Goal: Task Accomplishment & Management: Use online tool/utility

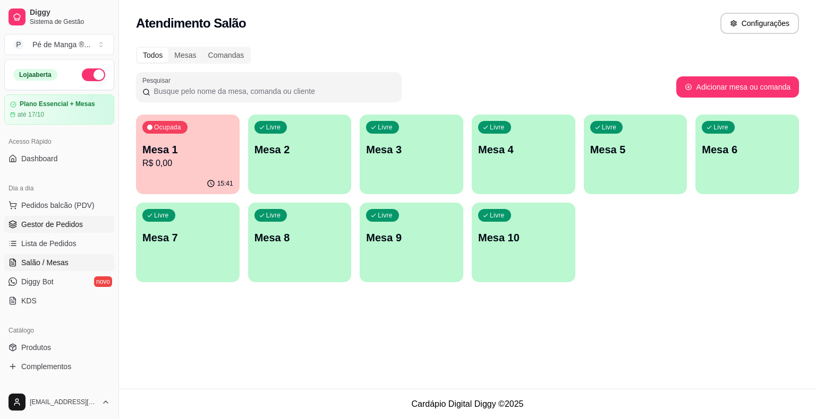
click at [55, 225] on span "Gestor de Pedidos" at bounding box center [52, 224] width 62 height 11
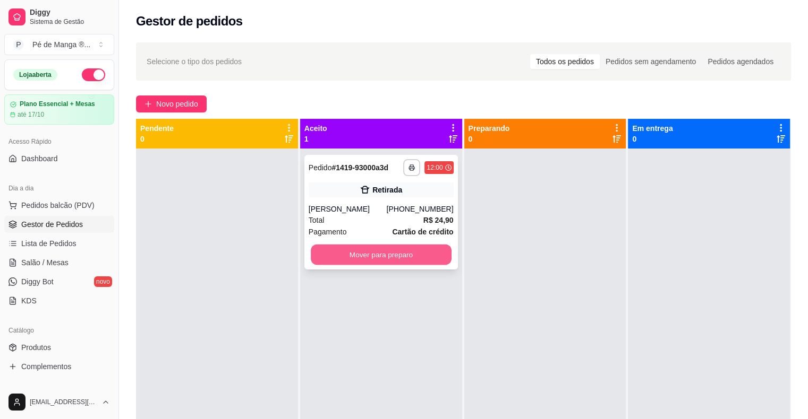
click at [356, 254] on button "Mover para preparo" at bounding box center [381, 255] width 141 height 21
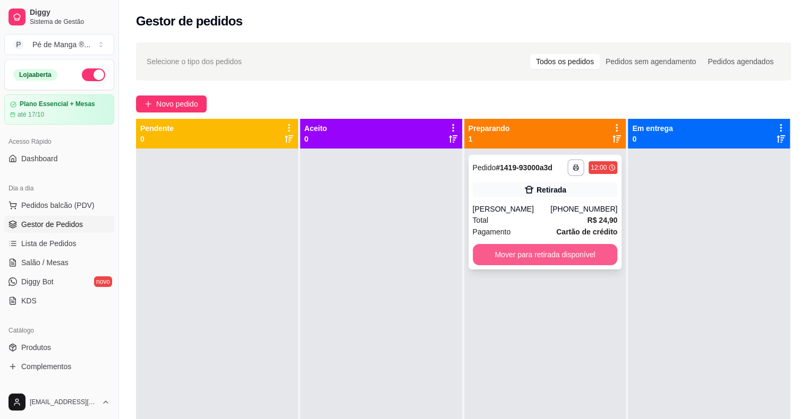
click at [533, 256] on button "Mover para retirada disponível" at bounding box center [545, 254] width 145 height 21
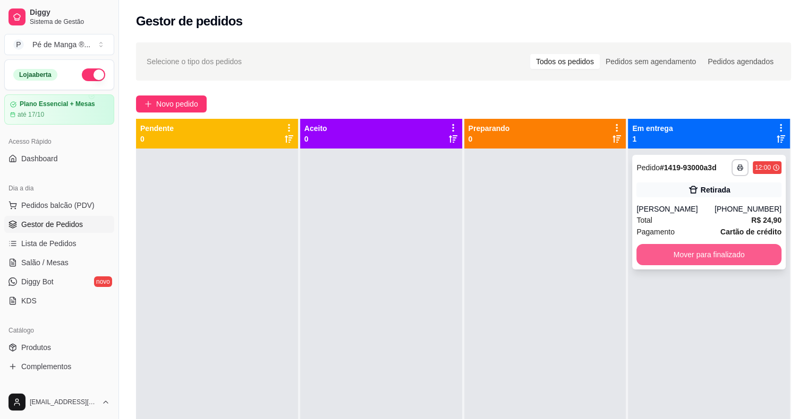
click at [716, 258] on button "Mover para finalizado" at bounding box center [708, 254] width 145 height 21
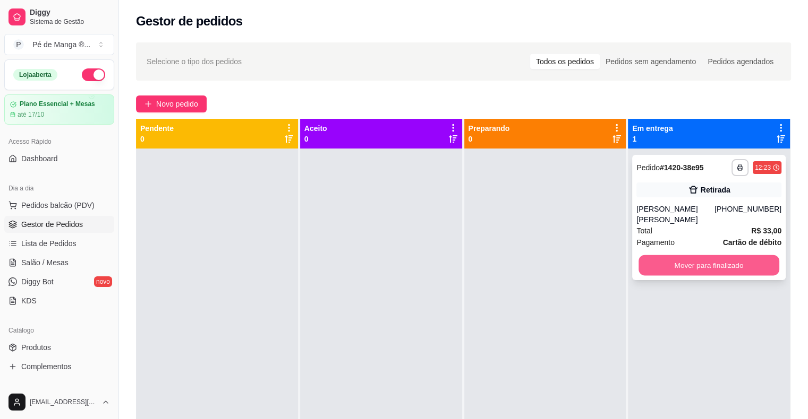
click at [694, 255] on button "Mover para finalizado" at bounding box center [708, 265] width 141 height 21
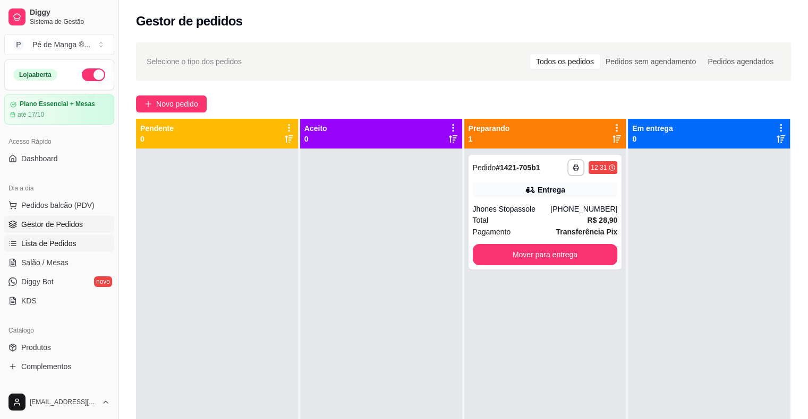
click at [53, 244] on span "Lista de Pedidos" at bounding box center [48, 243] width 55 height 11
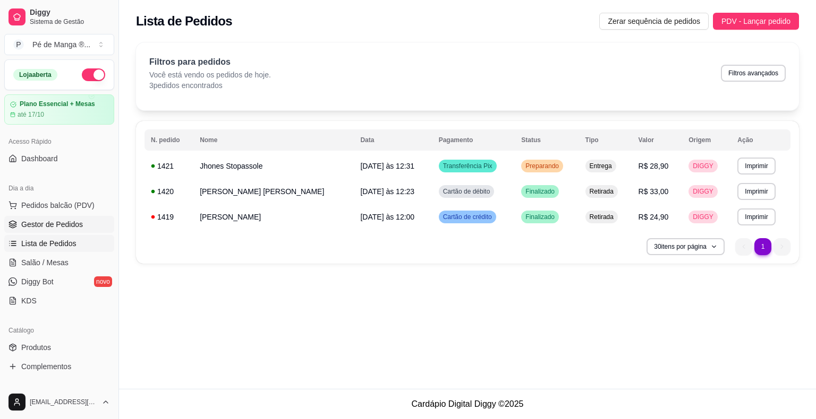
click at [47, 227] on span "Gestor de Pedidos" at bounding box center [52, 224] width 62 height 11
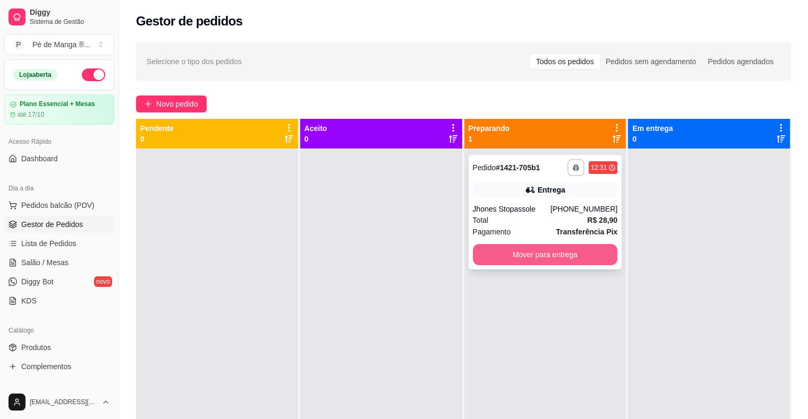
click at [548, 246] on button "Mover para entrega" at bounding box center [545, 254] width 145 height 21
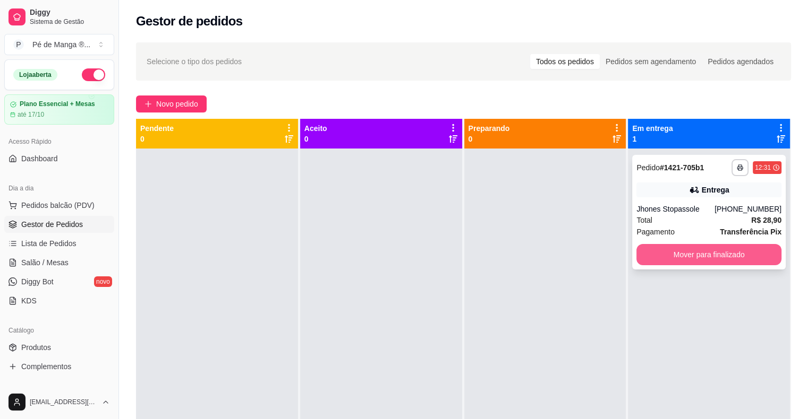
click at [648, 258] on button "Mover para finalizado" at bounding box center [708, 254] width 145 height 21
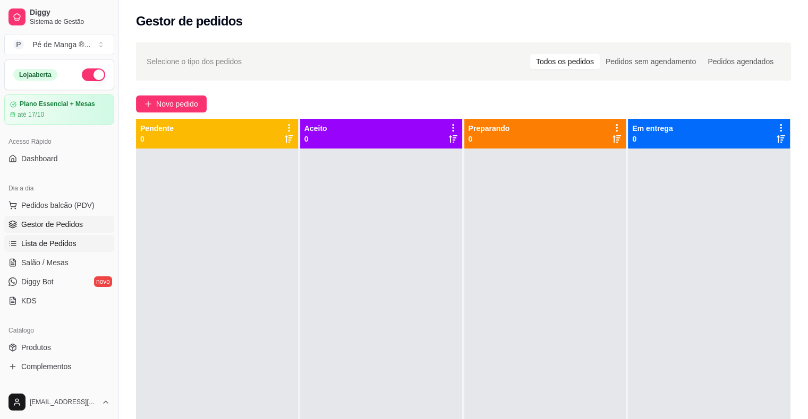
click at [25, 244] on span "Lista de Pedidos" at bounding box center [48, 243] width 55 height 11
